Goal: Task Accomplishment & Management: Manage account settings

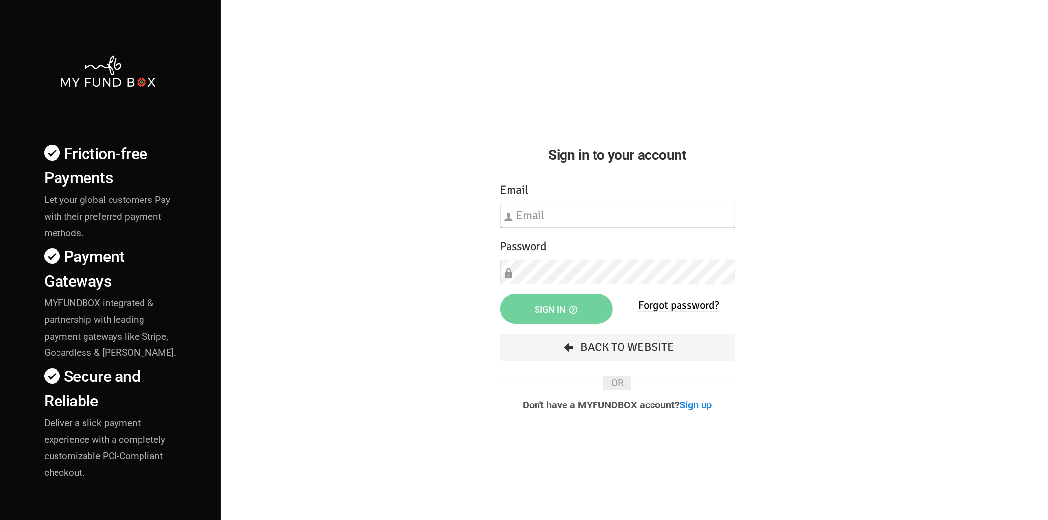
type input "hend.hechmi@teebahfoundation.org"
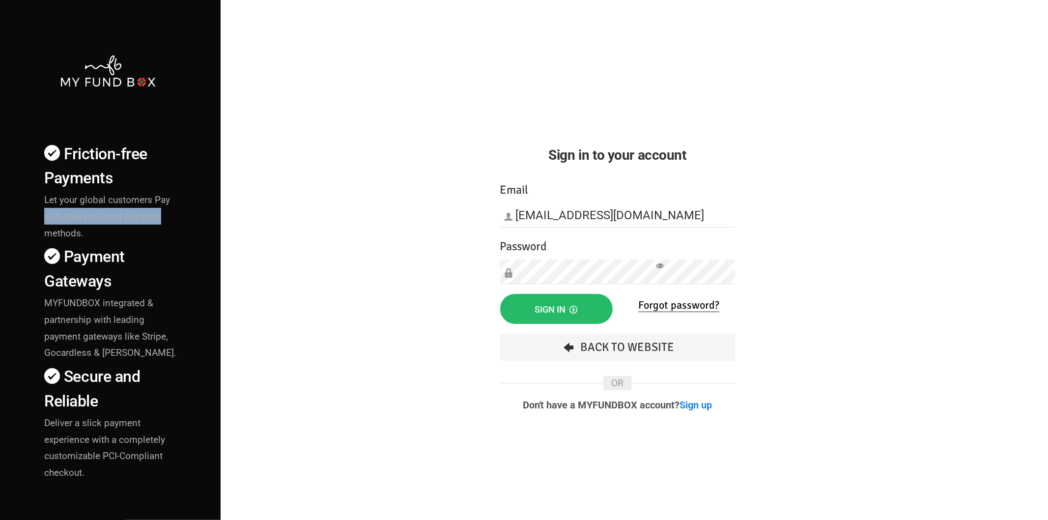
drag, startPoint x: 335, startPoint y: 208, endPoint x: 346, endPoint y: 212, distance: 12.6
click at [336, 204] on div "Friction-free Payments Let your global customers Pay with their preferred payme…" at bounding box center [524, 344] width 1058 height 688
click at [555, 308] on span "Sign in" at bounding box center [556, 309] width 43 height 10
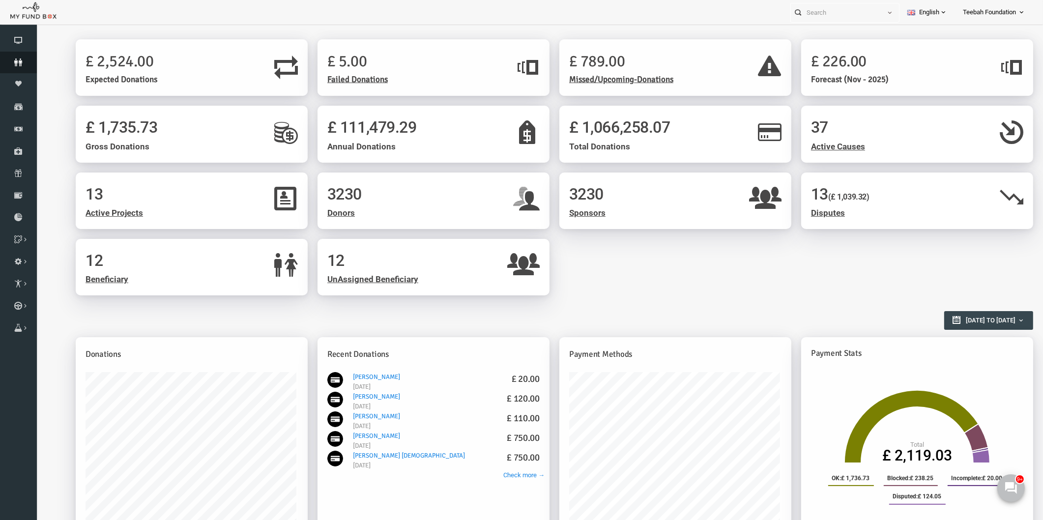
click at [17, 63] on icon at bounding box center [18, 62] width 37 height 8
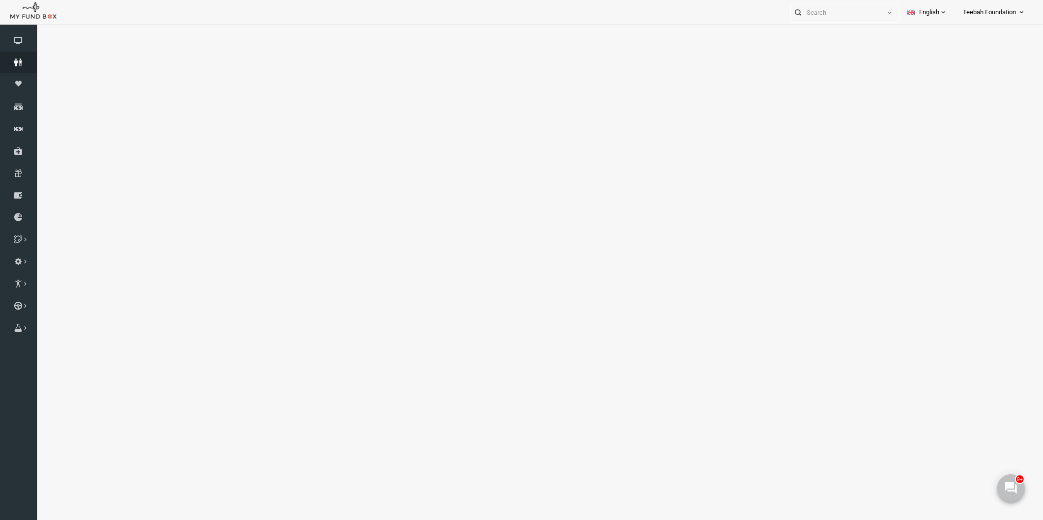
select select "100"
